Goal: Task Accomplishment & Management: Manage account settings

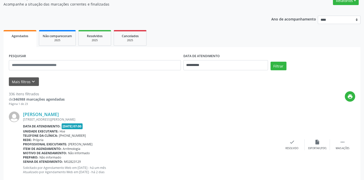
scroll to position [46, 0]
click at [18, 80] on button "Mais filtros keyboard_arrow_down" at bounding box center [24, 81] width 30 height 9
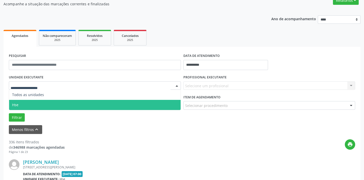
click at [21, 105] on span "Hse" at bounding box center [94, 105] width 171 height 10
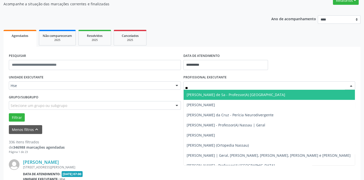
type input "***"
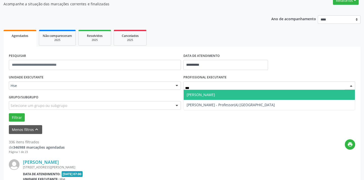
click at [215, 93] on span "[PERSON_NAME]" at bounding box center [201, 94] width 28 height 5
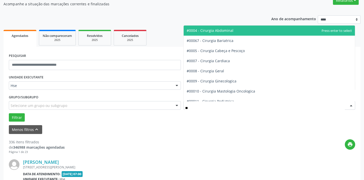
type input "***"
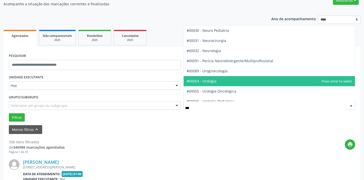
click at [214, 81] on span "#00054 - Urologia" at bounding box center [202, 81] width 30 height 5
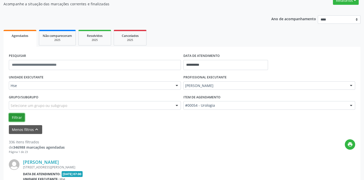
click at [13, 118] on button "Filtrar" at bounding box center [17, 117] width 16 height 9
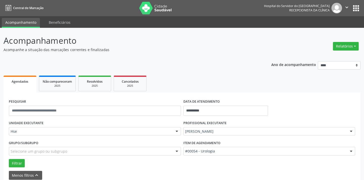
scroll to position [195, 0]
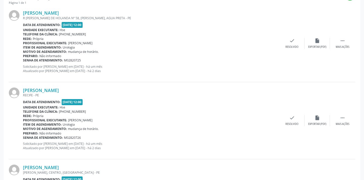
click at [341, 126] on div "[PERSON_NAME] [GEOGRAPHIC_DATA] - [GEOGRAPHIC_DATA] Data de atendimento: [DATE]…" at bounding box center [182, 120] width 346 height 77
click at [344, 121] on div " Mais ações" at bounding box center [342, 120] width 25 height 11
click at [321, 121] on div "alarm_off Não compareceu" at bounding box center [317, 120] width 25 height 11
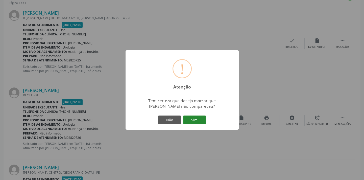
click at [203, 119] on button "Sim" at bounding box center [194, 119] width 23 height 9
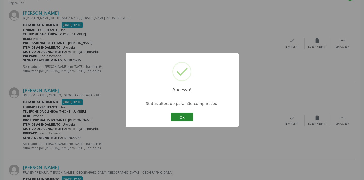
click at [187, 117] on button "OK" at bounding box center [182, 117] width 23 height 9
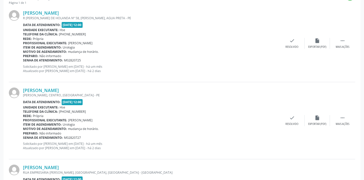
click at [339, 113] on div "[PERSON_NAME] [PERSON_NAME][GEOGRAPHIC_DATA], CENTRO, [GEOGRAPHIC_DATA] Data de…" at bounding box center [182, 120] width 346 height 77
click at [339, 119] on div " Mais ações" at bounding box center [342, 120] width 25 height 11
click at [320, 117] on div "alarm_off Não compareceu" at bounding box center [317, 120] width 25 height 11
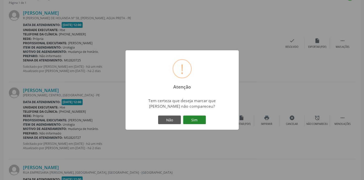
click at [200, 123] on button "Sim" at bounding box center [194, 119] width 23 height 9
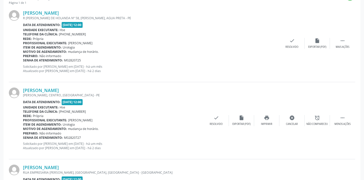
scroll to position [40, 0]
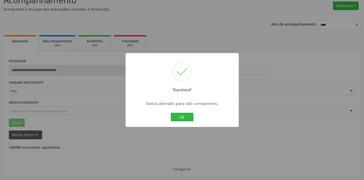
click at [181, 122] on div "OK Cancel" at bounding box center [181, 117] width 25 height 11
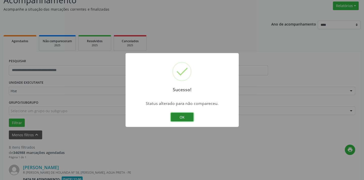
click at [182, 116] on button "OK" at bounding box center [182, 117] width 23 height 9
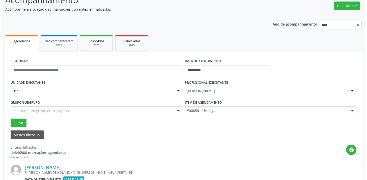
scroll to position [580, 0]
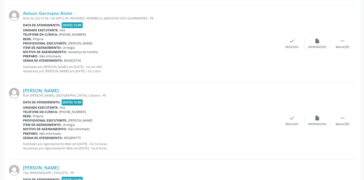
click at [289, 114] on div "[PERSON_NAME] RUA [PERSON_NAME][GEOGRAPHIC_DATA], [GEOGRAPHIC_DATA], [GEOGRAPHI…" at bounding box center [182, 120] width 346 height 77
click at [291, 125] on div "Resolvido" at bounding box center [291, 124] width 13 height 4
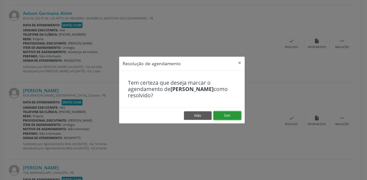
click at [221, 115] on button "Sim" at bounding box center [228, 115] width 28 height 9
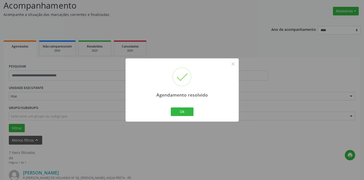
scroll to position [567, 0]
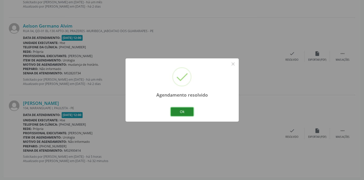
click at [187, 109] on button "Ok" at bounding box center [182, 111] width 23 height 9
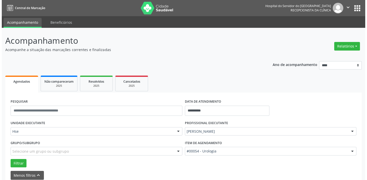
scroll to position [195, 0]
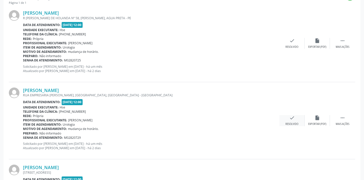
click at [291, 124] on div "Resolvido" at bounding box center [291, 124] width 13 height 4
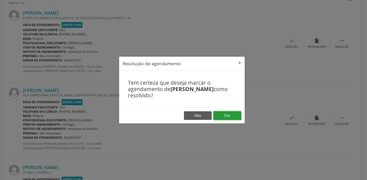
click at [236, 113] on button "Sim" at bounding box center [228, 115] width 28 height 9
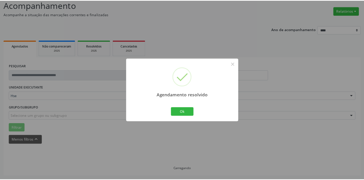
scroll to position [35, 0]
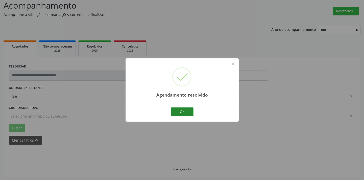
click at [181, 108] on div "Ok Cancel" at bounding box center [181, 111] width 25 height 11
click at [181, 108] on button "Ok" at bounding box center [182, 111] width 23 height 9
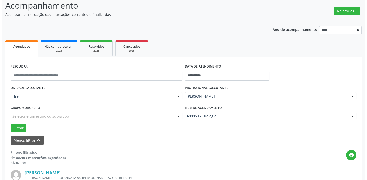
scroll to position [195, 0]
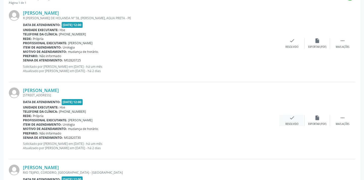
click at [290, 123] on div "Resolvido" at bounding box center [291, 124] width 13 height 4
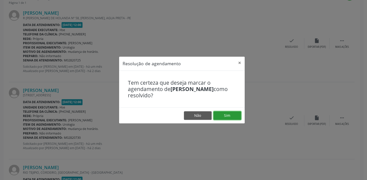
drag, startPoint x: 233, startPoint y: 117, endPoint x: 232, endPoint y: 110, distance: 7.1
click at [232, 117] on button "Sim" at bounding box center [228, 115] width 28 height 9
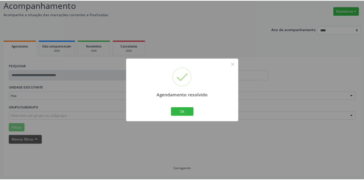
scroll to position [35, 0]
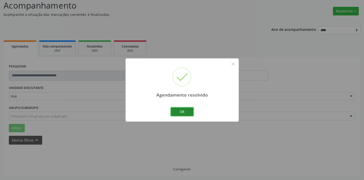
click at [179, 111] on button "Ok" at bounding box center [182, 111] width 23 height 9
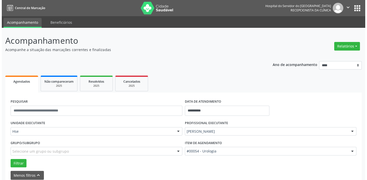
scroll to position [195, 0]
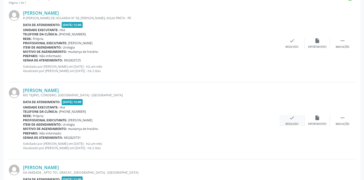
click at [296, 121] on div "check Resolvido" at bounding box center [291, 120] width 25 height 11
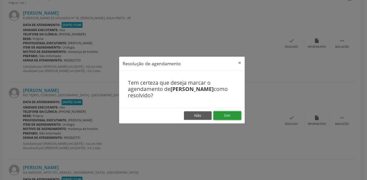
click at [230, 114] on button "Sim" at bounding box center [228, 115] width 28 height 9
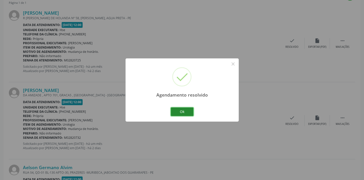
click at [190, 111] on button "Ok" at bounding box center [182, 111] width 23 height 9
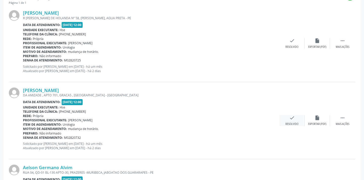
click at [285, 122] on div "check Resolvido" at bounding box center [291, 120] width 25 height 11
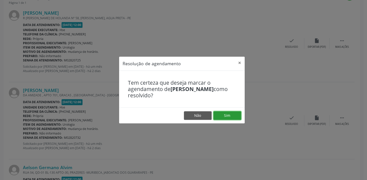
click at [220, 112] on button "Sim" at bounding box center [228, 115] width 28 height 9
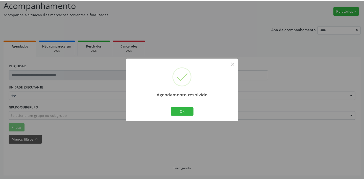
scroll to position [35, 0]
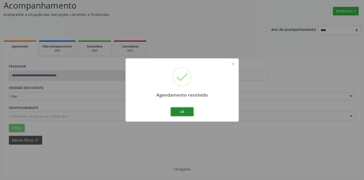
click at [181, 111] on button "Ok" at bounding box center [182, 111] width 23 height 9
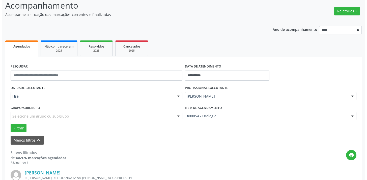
scroll to position [259, 0]
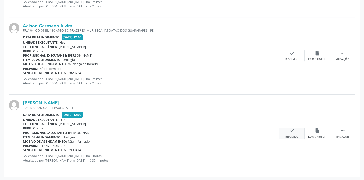
click at [296, 136] on div "Resolvido" at bounding box center [291, 137] width 13 height 4
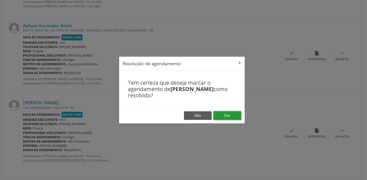
click at [230, 119] on button "Sim" at bounding box center [228, 115] width 28 height 9
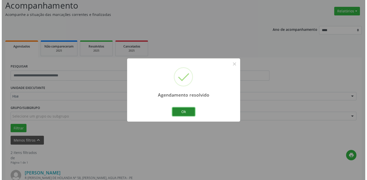
scroll to position [182, 0]
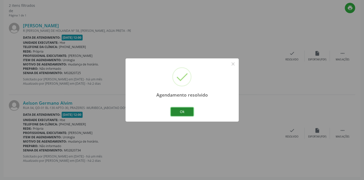
click at [182, 114] on button "Ok" at bounding box center [182, 111] width 23 height 9
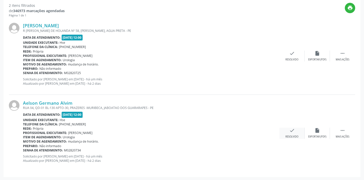
click at [285, 133] on div "check Resolvido" at bounding box center [291, 133] width 25 height 11
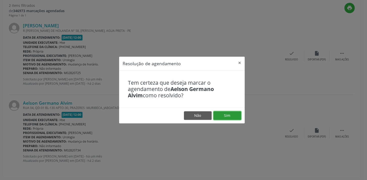
click at [220, 112] on button "Sim" at bounding box center [228, 115] width 28 height 9
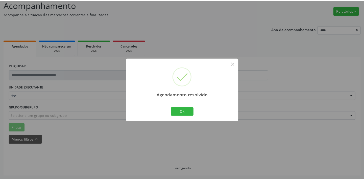
scroll to position [35, 0]
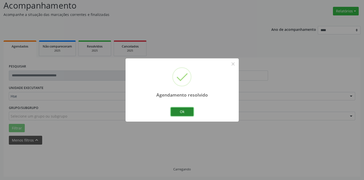
click at [193, 115] on button "Ok" at bounding box center [182, 111] width 23 height 9
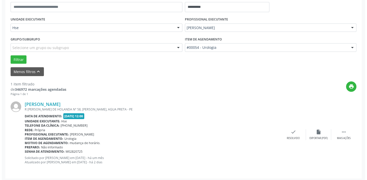
scroll to position [105, 0]
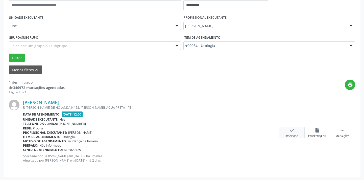
click at [287, 134] on div "check Resolvido" at bounding box center [291, 132] width 25 height 11
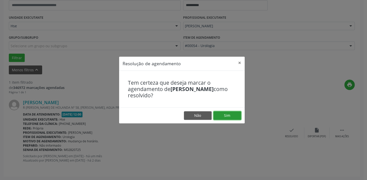
click at [235, 114] on button "Sim" at bounding box center [228, 115] width 28 height 9
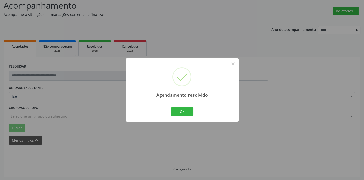
scroll to position [24, 0]
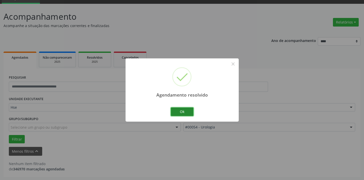
click at [181, 110] on button "Ok" at bounding box center [182, 111] width 23 height 9
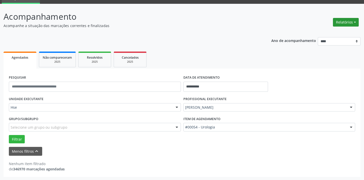
click at [342, 22] on button "Relatórios" at bounding box center [346, 22] width 26 height 9
click at [342, 18] on button "Relatórios" at bounding box center [346, 22] width 26 height 9
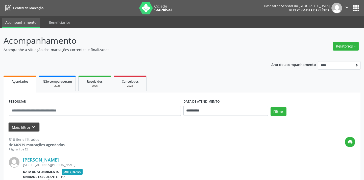
click at [25, 124] on button "Mais filtros keyboard_arrow_down" at bounding box center [24, 127] width 30 height 9
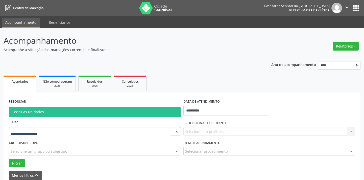
click at [36, 128] on div at bounding box center [95, 131] width 172 height 9
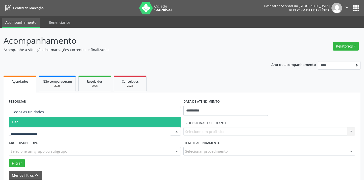
click at [32, 124] on span "Hse" at bounding box center [94, 122] width 171 height 10
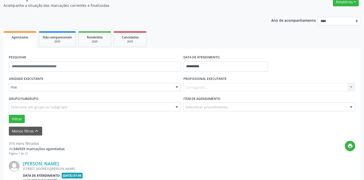
scroll to position [46, 0]
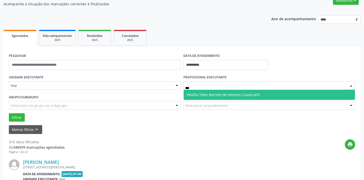
type input "****"
click at [308, 95] on span "Hevilla Teles Barreto de Amorim Cavalcanti" at bounding box center [269, 95] width 171 height 10
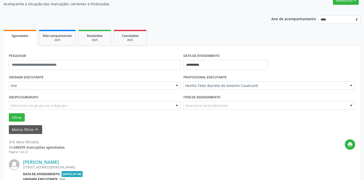
click at [300, 103] on div "Selecionar procedimento" at bounding box center [269, 105] width 172 height 9
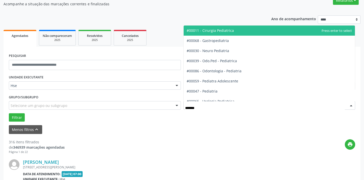
type input "******"
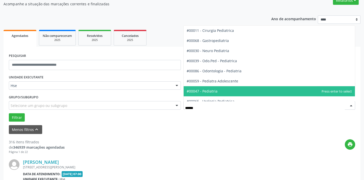
click at [209, 90] on span "#00047 - Pediatria" at bounding box center [202, 91] width 31 height 5
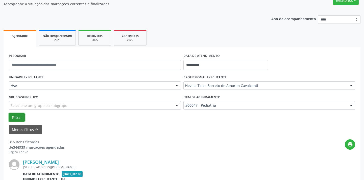
click at [17, 116] on button "Filtrar" at bounding box center [17, 117] width 16 height 9
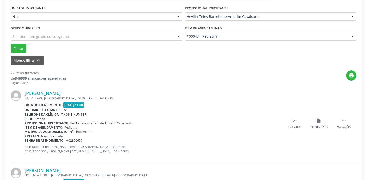
scroll to position [734, 0]
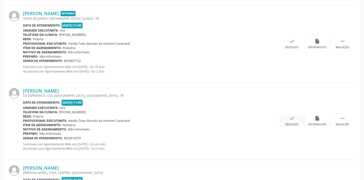
click at [290, 120] on div "check Resolvido" at bounding box center [291, 120] width 25 height 11
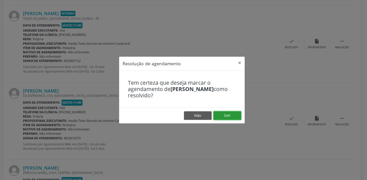
click at [223, 113] on button "Sim" at bounding box center [228, 115] width 28 height 9
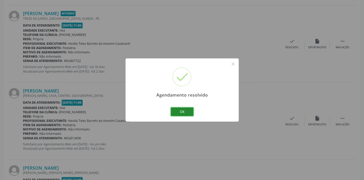
click at [181, 111] on button "Ok" at bounding box center [182, 111] width 23 height 9
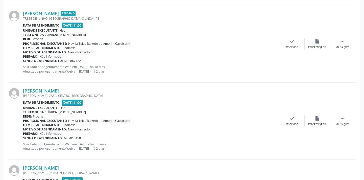
scroll to position [580, 0]
click at [343, 119] on icon "" at bounding box center [343, 118] width 6 height 6
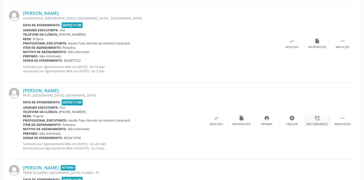
click at [310, 119] on div "alarm_off Não compareceu" at bounding box center [317, 120] width 25 height 11
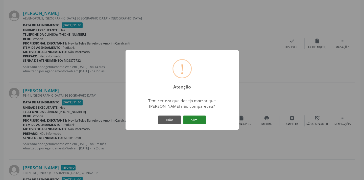
click at [200, 118] on button "Sim" at bounding box center [194, 119] width 23 height 9
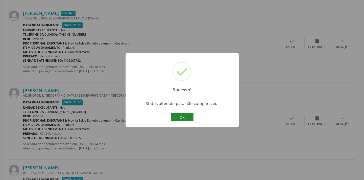
click at [184, 116] on button "OK" at bounding box center [182, 117] width 23 height 9
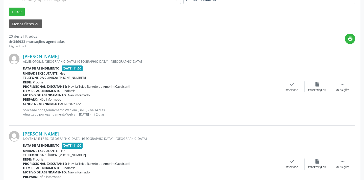
scroll to position [349, 0]
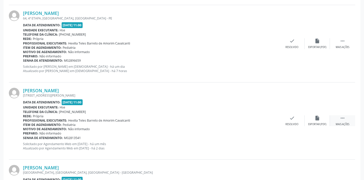
click at [335, 120] on div " Mais ações" at bounding box center [342, 120] width 25 height 11
click at [320, 119] on icon "alarm_off" at bounding box center [317, 118] width 6 height 6
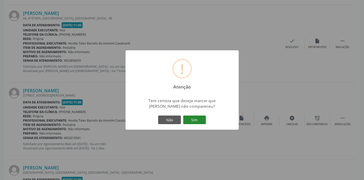
click at [203, 121] on button "Sim" at bounding box center [194, 119] width 23 height 9
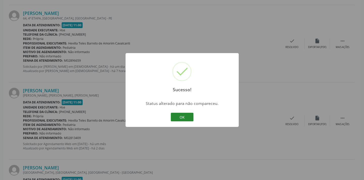
click at [184, 113] on button "OK" at bounding box center [182, 117] width 23 height 9
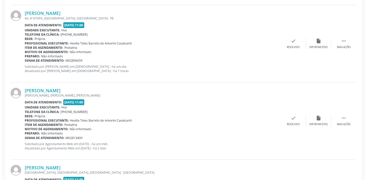
scroll to position [503, 0]
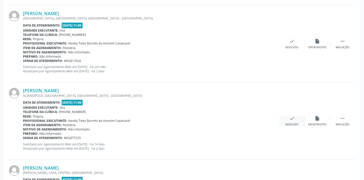
click at [297, 121] on div "check Resolvido" at bounding box center [291, 120] width 25 height 11
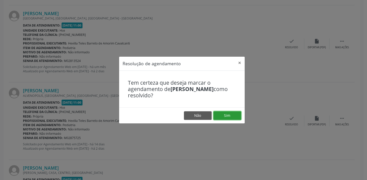
click at [225, 114] on button "Sim" at bounding box center [228, 115] width 28 height 9
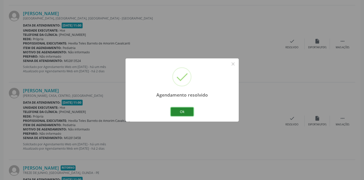
click at [187, 112] on button "Ok" at bounding box center [182, 111] width 23 height 9
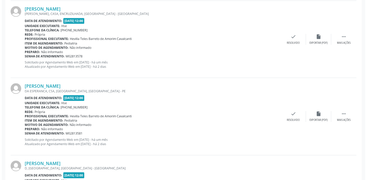
scroll to position [349, 0]
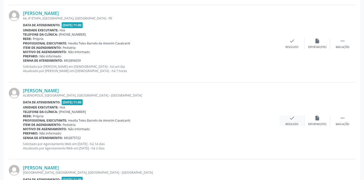
click at [290, 118] on icon "check" at bounding box center [292, 118] width 6 height 6
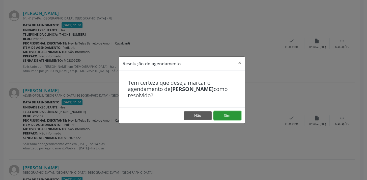
click at [224, 113] on button "Sim" at bounding box center [228, 115] width 28 height 9
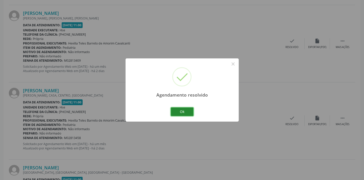
click at [186, 109] on button "Ok" at bounding box center [182, 111] width 23 height 9
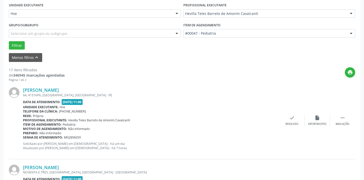
scroll to position [426, 0]
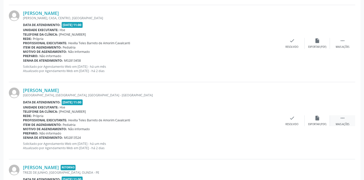
click at [340, 118] on icon "" at bounding box center [343, 118] width 6 height 6
click at [313, 120] on div "alarm_off Não compareceu" at bounding box center [317, 120] width 25 height 11
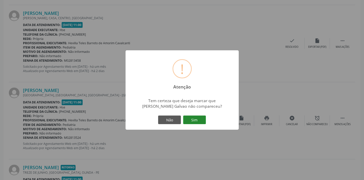
click at [203, 120] on button "Sim" at bounding box center [194, 119] width 23 height 9
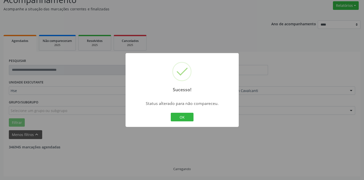
scroll to position [40, 0]
click at [181, 119] on button "OK" at bounding box center [182, 117] width 23 height 9
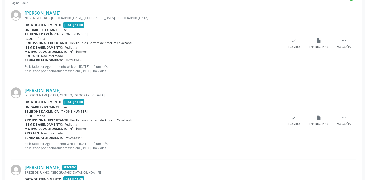
scroll to position [426, 0]
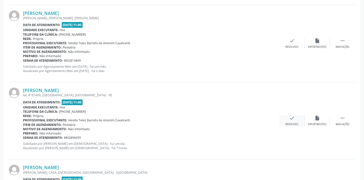
click at [292, 121] on div "check Resolvido" at bounding box center [291, 120] width 25 height 11
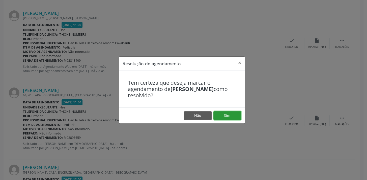
click at [227, 118] on button "Sim" at bounding box center [228, 115] width 28 height 9
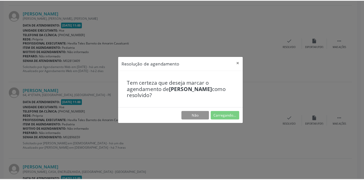
scroll to position [35, 0]
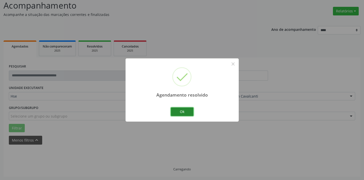
click at [184, 110] on button "Ok" at bounding box center [182, 111] width 23 height 9
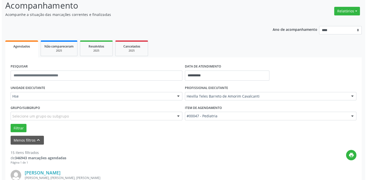
scroll to position [272, 0]
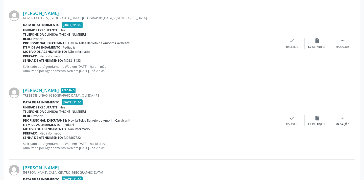
click at [289, 113] on div "Heloisa Maria de Oliveira Nascimento Retorno TREZE DE JUNHO, AGUAZINHA, OLINDA …" at bounding box center [182, 120] width 346 height 77
click at [289, 116] on icon "check" at bounding box center [292, 118] width 6 height 6
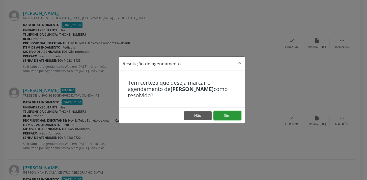
click at [227, 114] on button "Sim" at bounding box center [228, 115] width 28 height 9
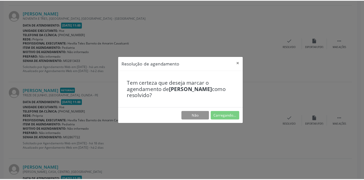
scroll to position [35, 0]
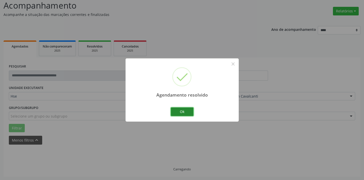
click at [176, 108] on button "Ok" at bounding box center [182, 111] width 23 height 9
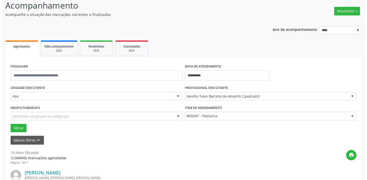
scroll to position [272, 0]
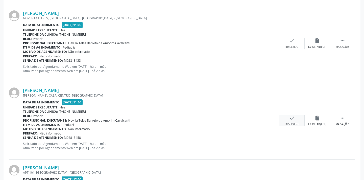
click at [289, 119] on icon "check" at bounding box center [292, 118] width 6 height 6
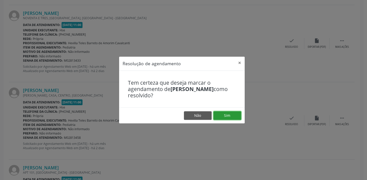
click at [224, 114] on button "Sim" at bounding box center [228, 115] width 28 height 9
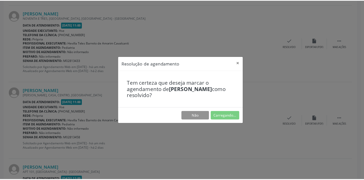
scroll to position [35, 0]
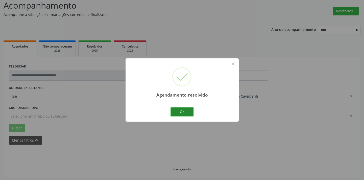
click at [189, 110] on button "Ok" at bounding box center [182, 111] width 23 height 9
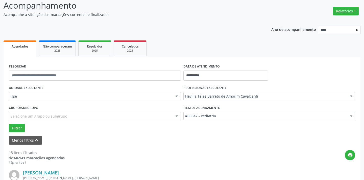
scroll to position [195, 0]
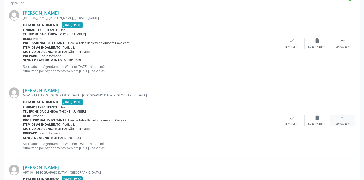
click at [335, 119] on div " Mais ações" at bounding box center [342, 120] width 25 height 11
click at [310, 123] on div "Não compareceu" at bounding box center [316, 124] width 21 height 4
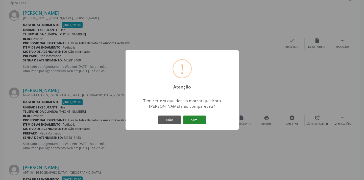
click at [197, 121] on button "Sim" at bounding box center [194, 119] width 23 height 9
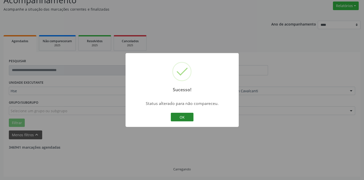
click at [174, 115] on button "OK" at bounding box center [182, 117] width 23 height 9
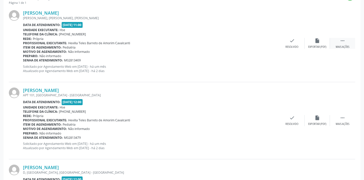
click at [331, 45] on div " Mais ações" at bounding box center [342, 43] width 25 height 11
click at [320, 47] on div "Não compareceu" at bounding box center [316, 47] width 21 height 4
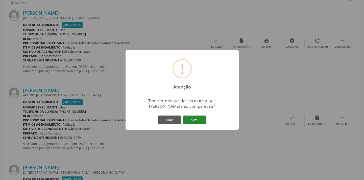
click at [194, 118] on button "Sim" at bounding box center [194, 119] width 23 height 9
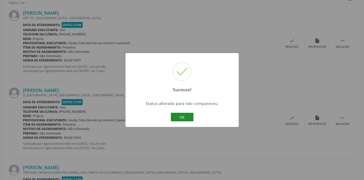
click at [182, 117] on button "OK" at bounding box center [182, 117] width 23 height 9
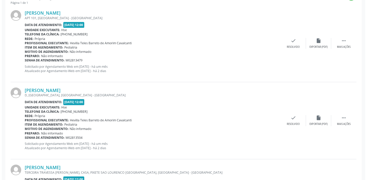
scroll to position [734, 0]
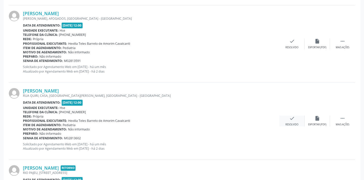
click at [293, 120] on div "check Resolvido" at bounding box center [291, 120] width 25 height 11
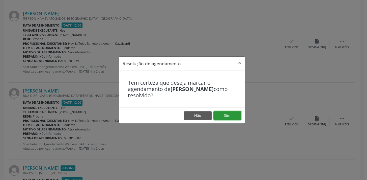
click at [226, 117] on button "Sim" at bounding box center [228, 115] width 28 height 9
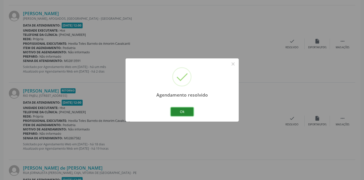
click at [184, 109] on button "Ok" at bounding box center [182, 111] width 23 height 9
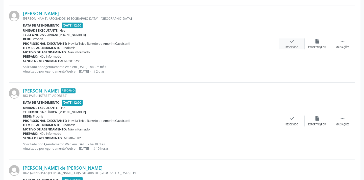
click at [289, 46] on div "Resolvido" at bounding box center [291, 48] width 13 height 4
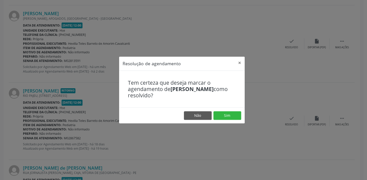
click at [220, 111] on footer "Não Sim" at bounding box center [182, 115] width 126 height 16
click at [222, 113] on button "Sim" at bounding box center [228, 115] width 28 height 9
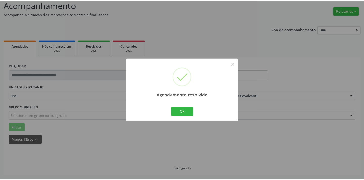
scroll to position [35, 0]
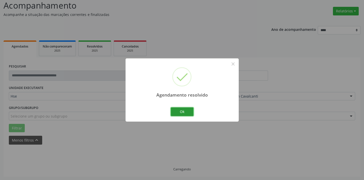
drag, startPoint x: 181, startPoint y: 114, endPoint x: 239, endPoint y: 50, distance: 86.1
click at [181, 114] on button "Ok" at bounding box center [182, 111] width 23 height 9
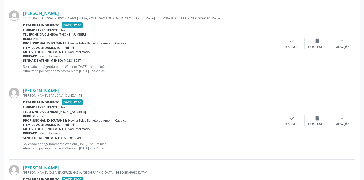
scroll to position [580, 0]
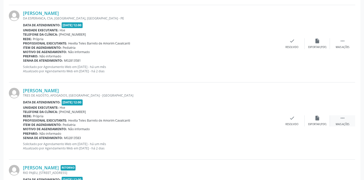
click at [335, 124] on div " Mais ações" at bounding box center [342, 120] width 25 height 11
click at [319, 122] on div "Não compareceu" at bounding box center [316, 124] width 21 height 4
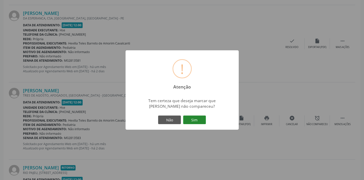
click at [201, 118] on button "Sim" at bounding box center [194, 119] width 23 height 9
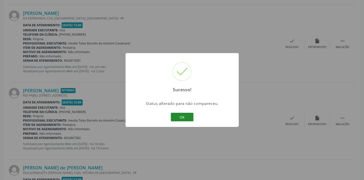
click at [182, 116] on button "OK" at bounding box center [182, 117] width 23 height 9
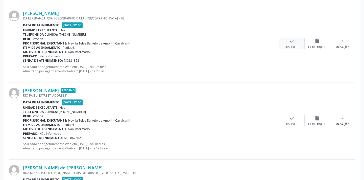
click at [292, 39] on icon "check" at bounding box center [292, 41] width 6 height 6
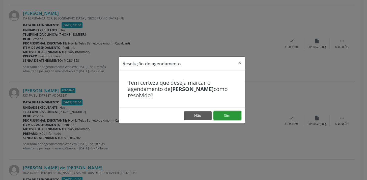
click at [230, 114] on button "Sim" at bounding box center [228, 115] width 28 height 9
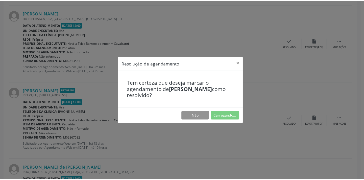
scroll to position [35, 0]
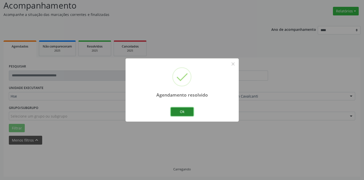
click at [181, 111] on button "Ok" at bounding box center [182, 111] width 23 height 9
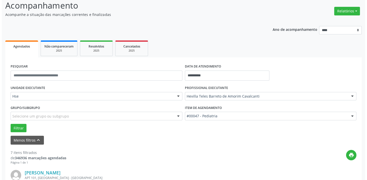
scroll to position [426, 0]
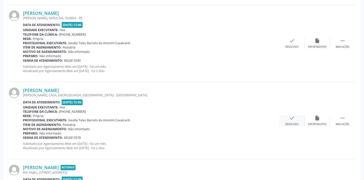
click at [296, 122] on div "Resolvido" at bounding box center [291, 124] width 13 height 4
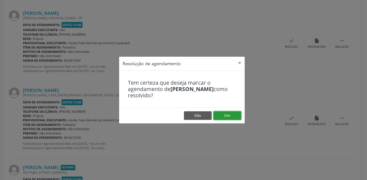
click at [228, 116] on button "Sim" at bounding box center [228, 115] width 28 height 9
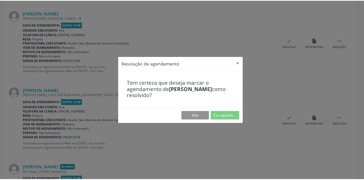
scroll to position [35, 0]
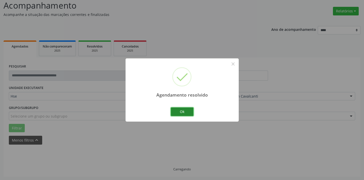
click at [183, 111] on button "Ok" at bounding box center [182, 111] width 23 height 9
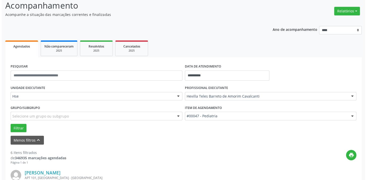
scroll to position [349, 0]
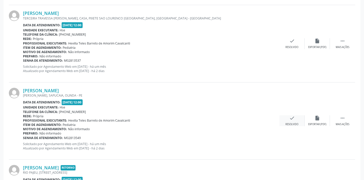
click at [286, 120] on div "check Resolvido" at bounding box center [291, 120] width 25 height 11
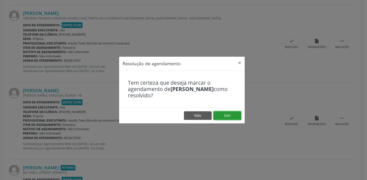
drag, startPoint x: 237, startPoint y: 115, endPoint x: 229, endPoint y: 108, distance: 10.3
click at [237, 115] on button "Sim" at bounding box center [228, 115] width 28 height 9
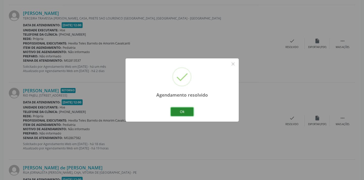
click at [182, 108] on button "Ok" at bounding box center [182, 111] width 23 height 9
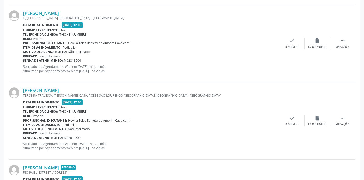
scroll to position [295, 0]
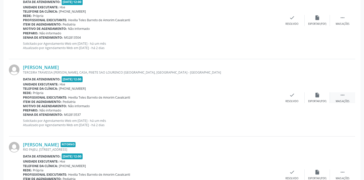
click at [341, 94] on icon "" at bounding box center [343, 95] width 6 height 6
click at [309, 100] on div "Não compareceu" at bounding box center [316, 101] width 21 height 4
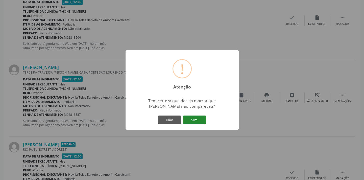
click at [191, 118] on button "Sim" at bounding box center [194, 119] width 23 height 9
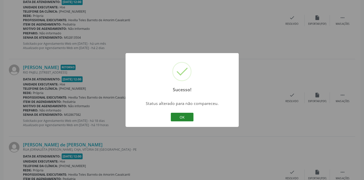
click at [184, 116] on button "OK" at bounding box center [182, 117] width 23 height 9
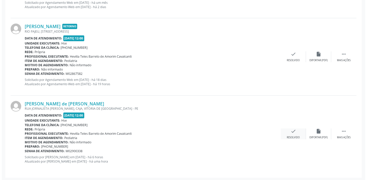
scroll to position [336, 0]
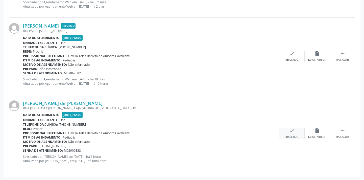
click at [295, 134] on div "check Resolvido" at bounding box center [291, 133] width 25 height 11
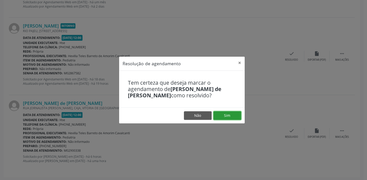
click at [224, 116] on button "Sim" at bounding box center [228, 115] width 28 height 9
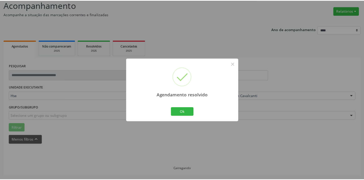
scroll to position [35, 0]
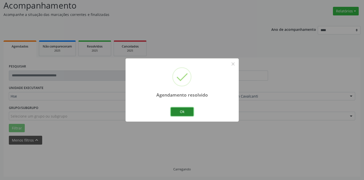
click at [179, 114] on button "Ok" at bounding box center [182, 111] width 23 height 9
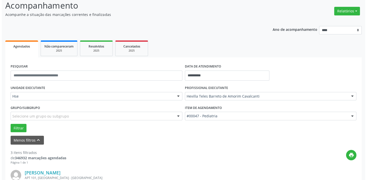
scroll to position [259, 0]
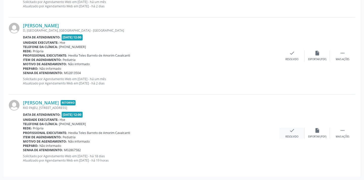
click at [288, 129] on div "check Resolvido" at bounding box center [291, 133] width 25 height 11
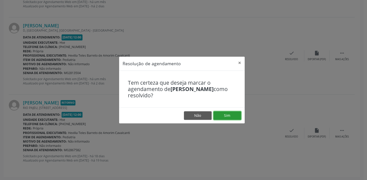
click at [233, 115] on button "Sim" at bounding box center [228, 115] width 28 height 9
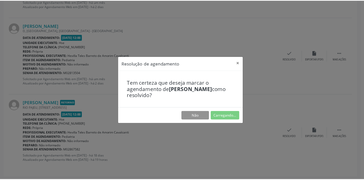
scroll to position [35, 0]
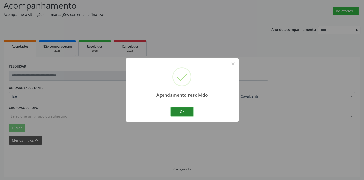
click at [175, 112] on button "Ok" at bounding box center [182, 111] width 23 height 9
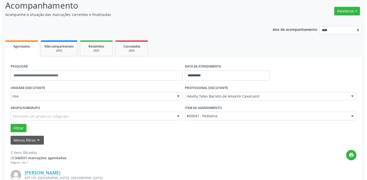
scroll to position [182, 0]
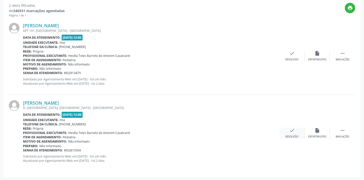
click at [292, 136] on div "Resolvido" at bounding box center [291, 137] width 13 height 4
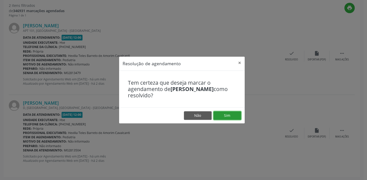
click at [229, 118] on button "Sim" at bounding box center [228, 115] width 28 height 9
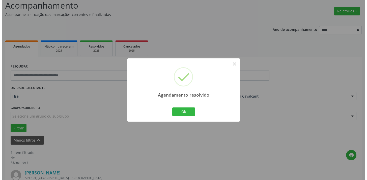
scroll to position [105, 0]
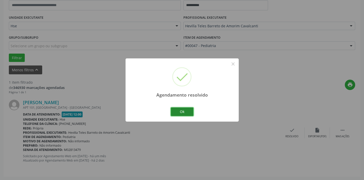
click at [188, 111] on button "Ok" at bounding box center [182, 111] width 23 height 9
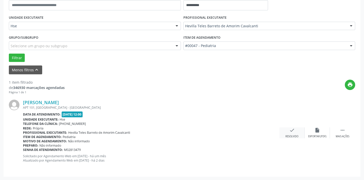
click at [290, 132] on icon "check" at bounding box center [292, 130] width 6 height 6
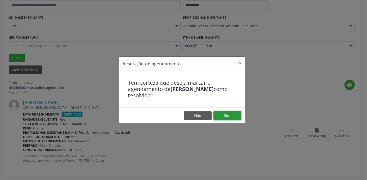
click at [227, 116] on button "Sim" at bounding box center [228, 115] width 28 height 9
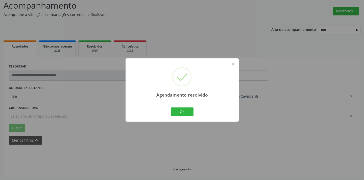
scroll to position [24, 0]
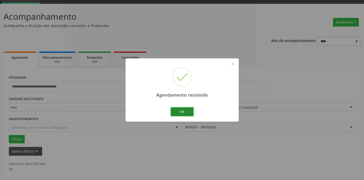
click at [189, 109] on button "Ok" at bounding box center [182, 111] width 23 height 9
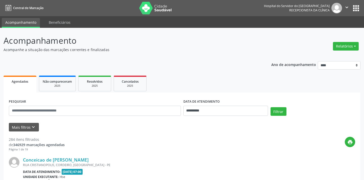
scroll to position [22, 0]
